Goal: Task Accomplishment & Management: Manage account settings

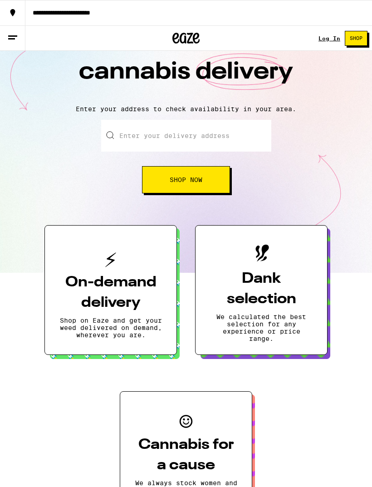
click at [330, 39] on link "Log In" at bounding box center [329, 38] width 22 height 6
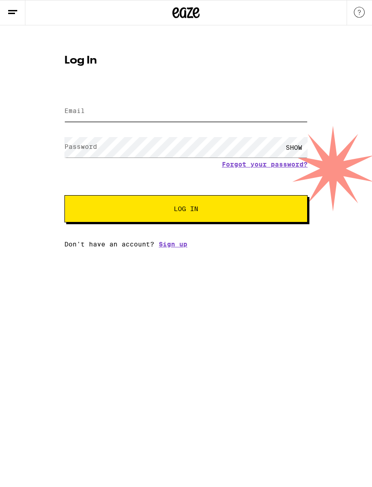
click at [151, 106] on input "Email" at bounding box center [185, 111] width 243 height 20
click at [112, 145] on div "SHOW" at bounding box center [185, 147] width 243 height 27
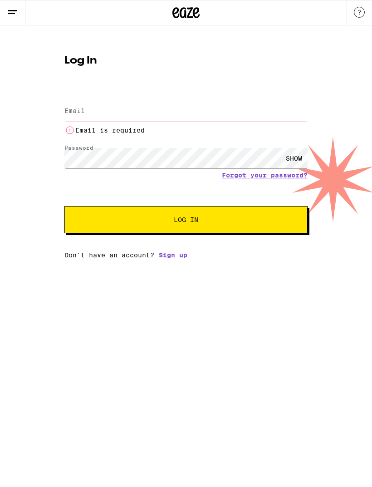
click at [291, 161] on div "SHOW" at bounding box center [293, 158] width 27 height 20
click at [121, 113] on input "Email" at bounding box center [185, 111] width 243 height 20
click at [79, 108] on label "Email" at bounding box center [74, 110] width 20 height 7
click at [72, 111] on label "Email" at bounding box center [74, 110] width 20 height 7
click at [77, 114] on label "Email" at bounding box center [74, 110] width 20 height 7
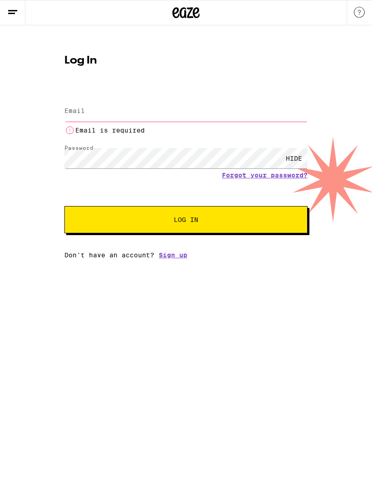
click at [73, 112] on label "Email" at bounding box center [74, 110] width 20 height 7
click at [79, 112] on label "Email" at bounding box center [74, 110] width 20 height 7
click at [66, 111] on label "Email" at bounding box center [74, 110] width 20 height 7
click at [144, 119] on input "Email" at bounding box center [185, 111] width 243 height 20
paste input "[EMAIL_ADDRESS][DOMAIN_NAME]"
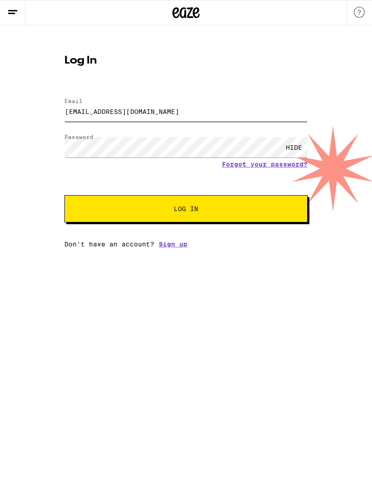
type input "[EMAIL_ADDRESS][DOMAIN_NAME]"
click at [204, 207] on span "Log In" at bounding box center [186, 208] width 170 height 6
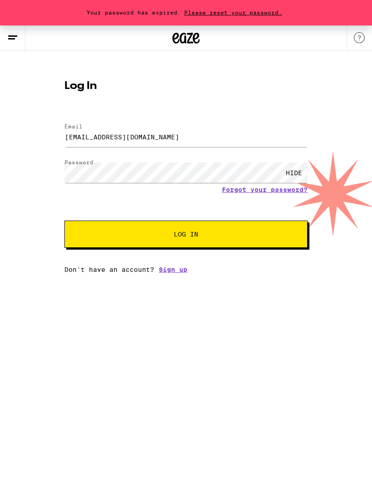
click at [249, 237] on span "Log In" at bounding box center [186, 234] width 170 height 6
click at [238, 235] on span "Log In" at bounding box center [186, 234] width 170 height 6
click at [263, 17] on div "Your password has expired. Please reset your password." at bounding box center [186, 12] width 372 height 25
